Goal: Task Accomplishment & Management: Manage account settings

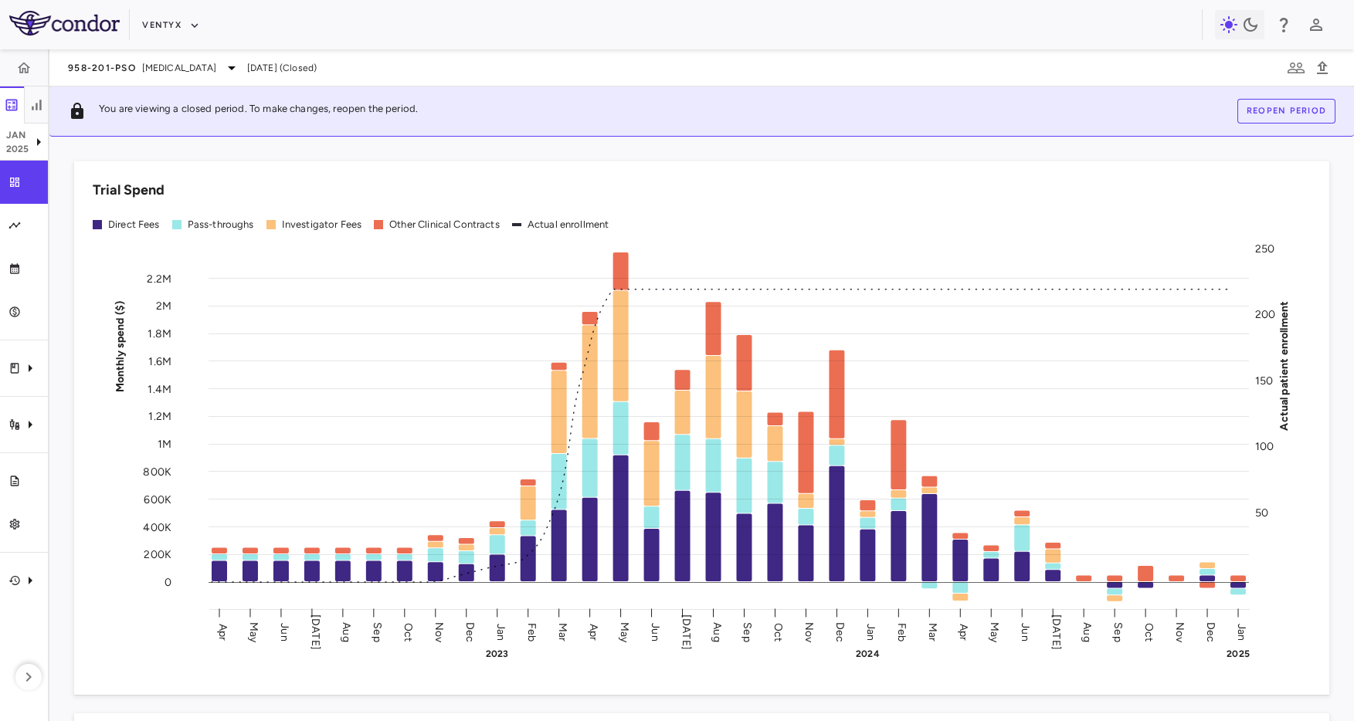
click at [70, 19] on img at bounding box center [64, 23] width 110 height 25
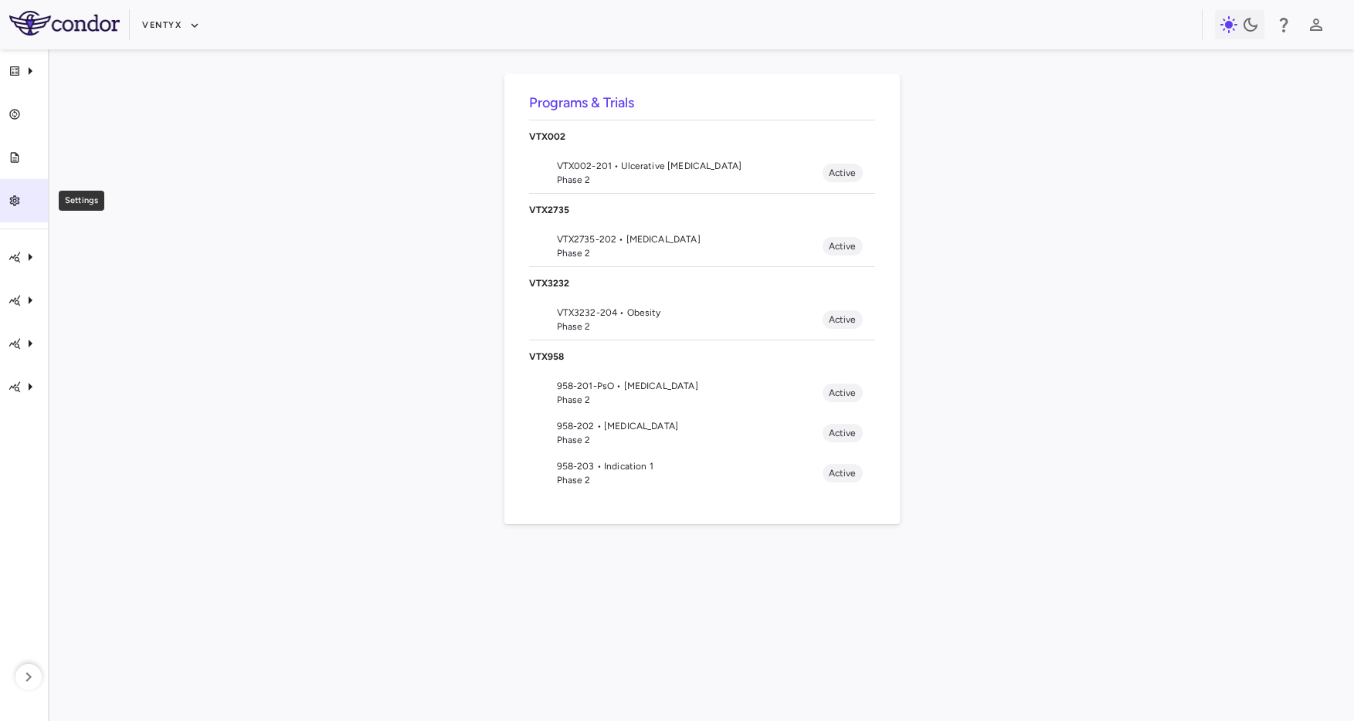
click at [12, 190] on link "Settings" at bounding box center [24, 200] width 48 height 43
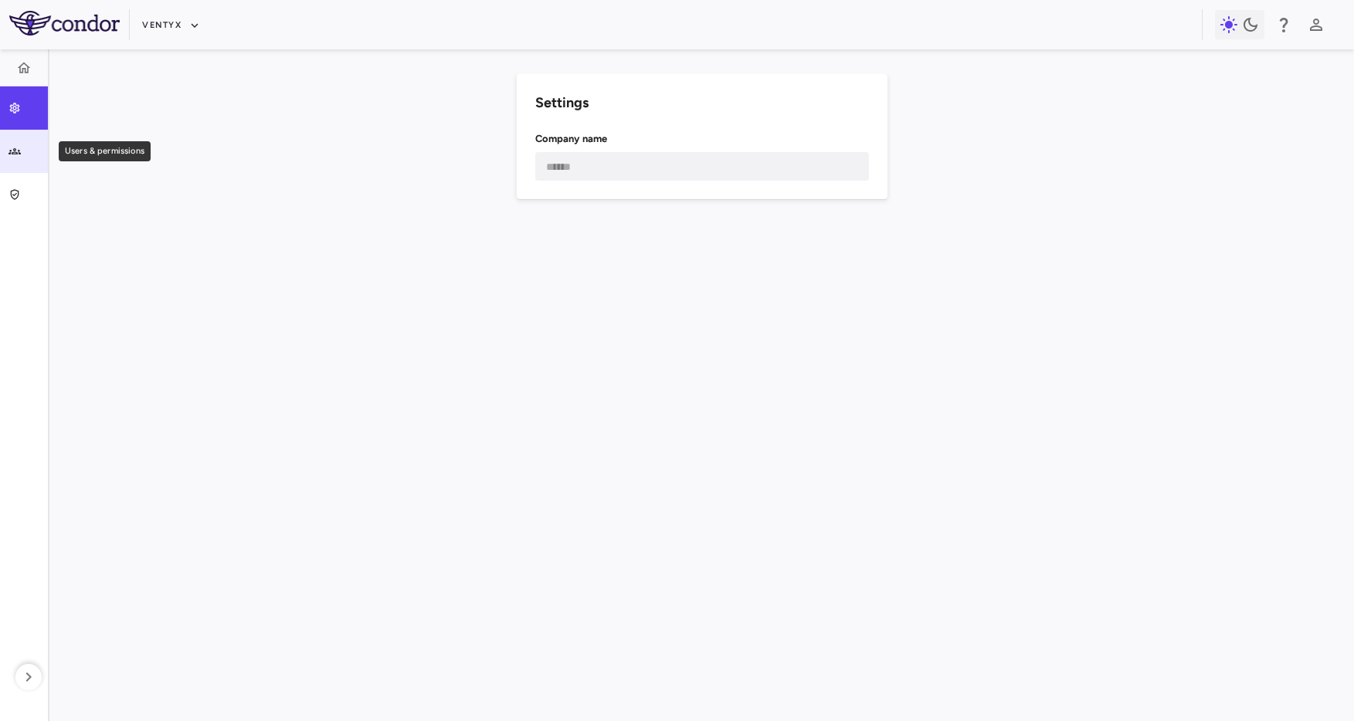
click at [24, 153] on div "Users & permissions" at bounding box center [30, 151] width 19 height 14
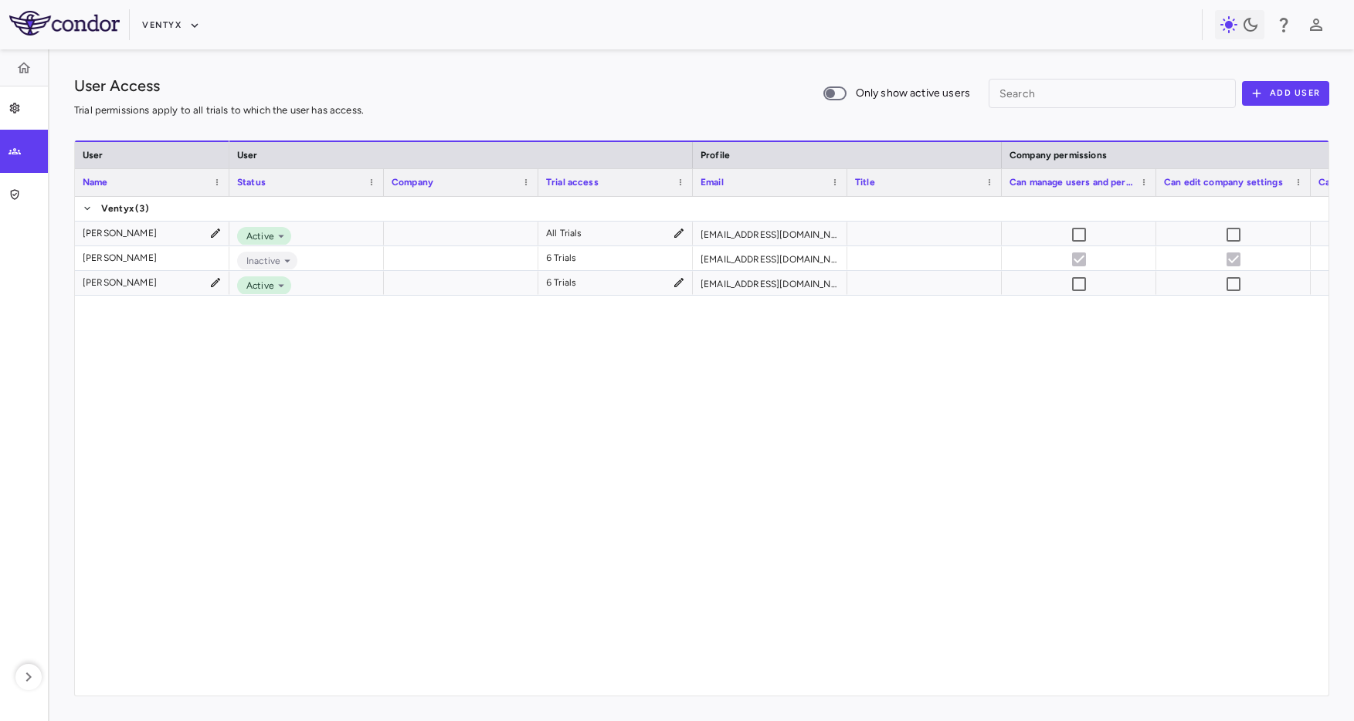
drag, startPoint x: 217, startPoint y: 415, endPoint x: 212, endPoint y: 400, distance: 16.4
click at [217, 415] on div "[PERSON_NAME] [PERSON_NAME] [PERSON_NAME] Active All Trials [EMAIL_ADDRESS][DOM…" at bounding box center [701, 446] width 1253 height 499
click at [238, 387] on div "Active All Trials [EMAIL_ADDRESS][DOMAIN_NAME] Inactive 6 Trials [EMAIL_ADDRESS…" at bounding box center [778, 446] width 1099 height 499
click at [169, 383] on div "[PERSON_NAME] [PERSON_NAME] [PERSON_NAME] Active All Trials [EMAIL_ADDRESS][DOM…" at bounding box center [701, 446] width 1253 height 499
click at [262, 382] on div "Active All Trials [EMAIL_ADDRESS][DOMAIN_NAME] Inactive 6 Trials [EMAIL_ADDRESS…" at bounding box center [778, 446] width 1099 height 499
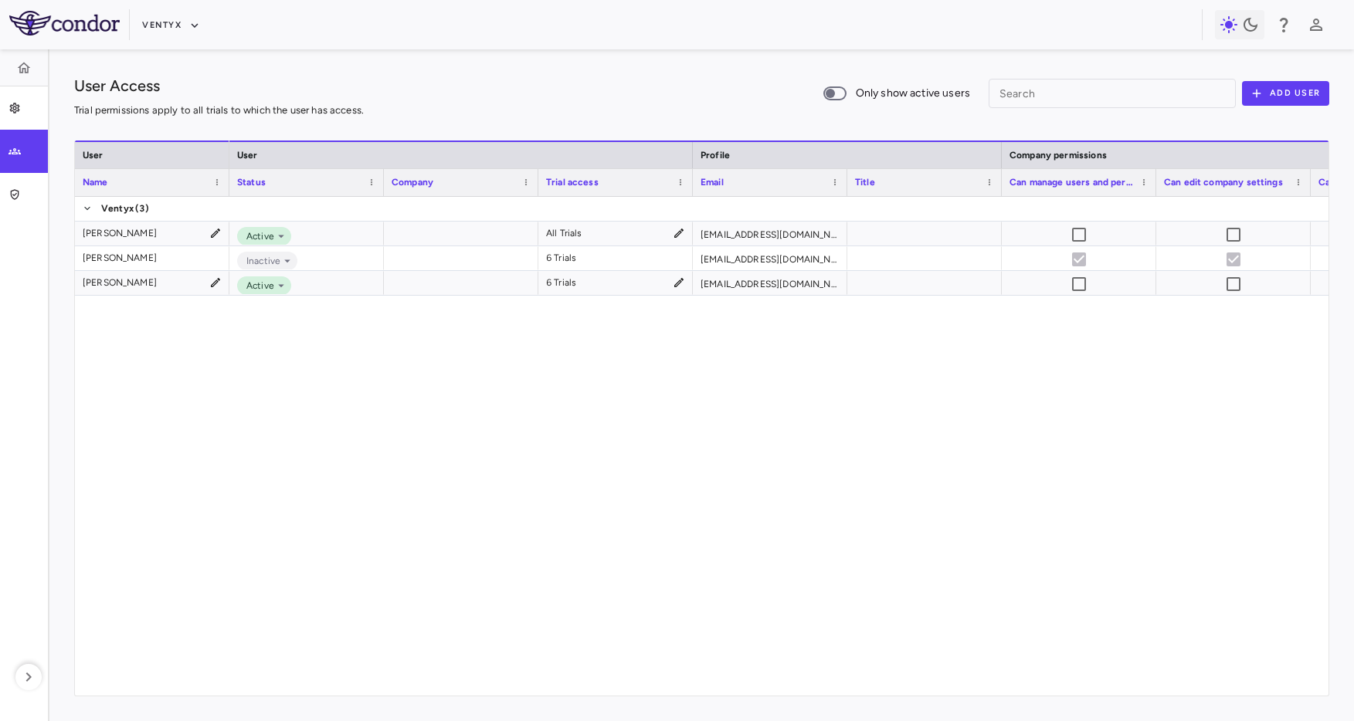
drag, startPoint x: 263, startPoint y: 375, endPoint x: 292, endPoint y: 374, distance: 29.4
click at [285, 374] on div "Active All Trials [EMAIL_ADDRESS][DOMAIN_NAME] Inactive 6 Trials [EMAIL_ADDRESS…" at bounding box center [778, 446] width 1099 height 499
drag, startPoint x: 464, startPoint y: 312, endPoint x: 315, endPoint y: 257, distance: 158.8
click at [462, 311] on div "Active All Trials [EMAIL_ADDRESS][DOMAIN_NAME] Inactive 6 Trials [EMAIL_ADDRESS…" at bounding box center [778, 446] width 1099 height 499
drag, startPoint x: 582, startPoint y: 113, endPoint x: 571, endPoint y: 144, distance: 32.7
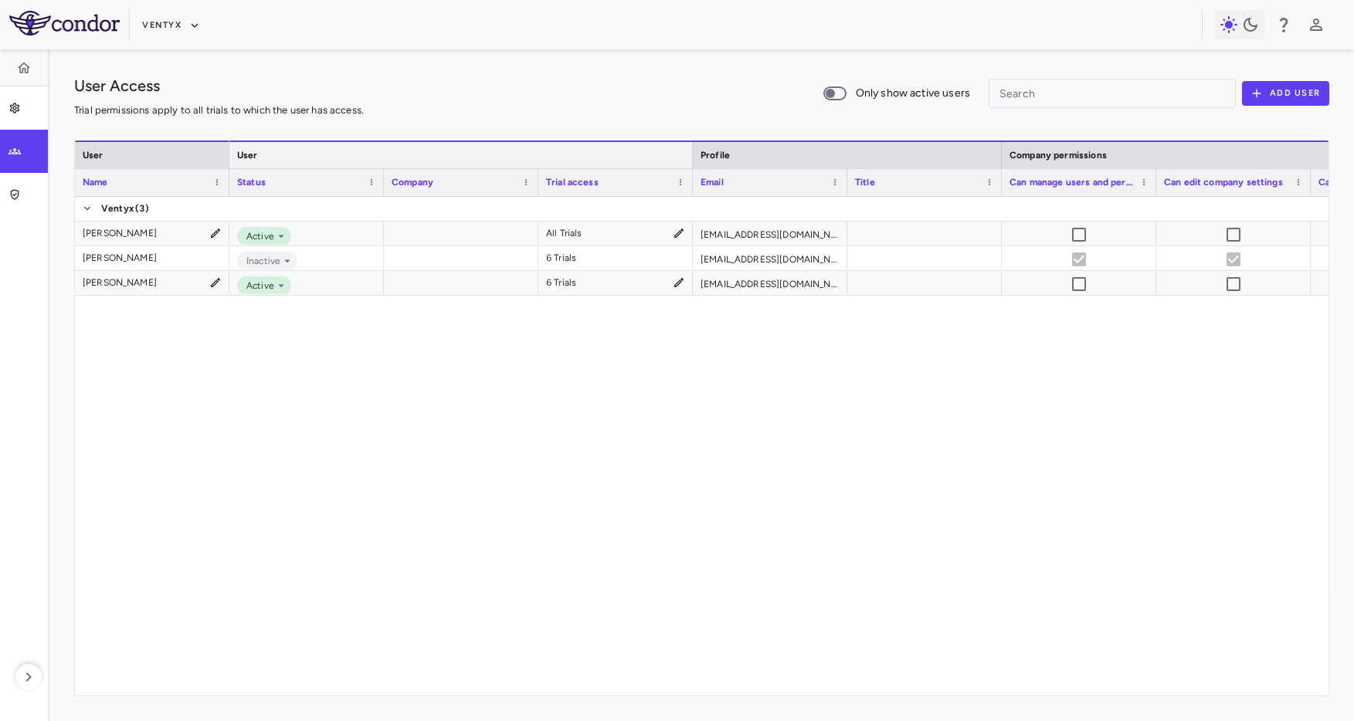
click at [582, 113] on div at bounding box center [701, 127] width 1255 height 28
click at [500, 27] on div "Ventyx" at bounding box center [672, 24] width 1060 height 25
drag, startPoint x: 664, startPoint y: 36, endPoint x: 788, endPoint y: 15, distance: 125.4
click at [664, 36] on div "Ventyx" at bounding box center [672, 24] width 1060 height 25
